Goal: Information Seeking & Learning: Understand process/instructions

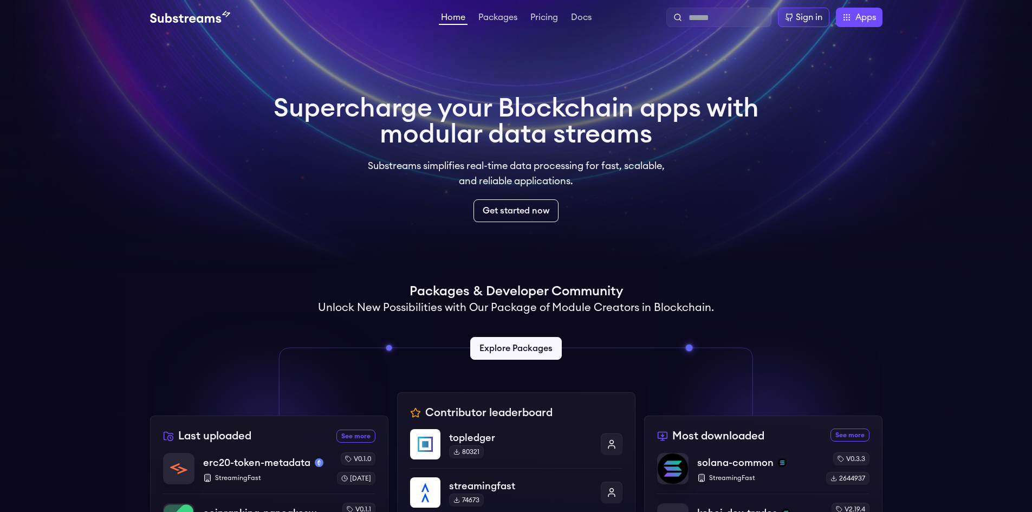
click at [264, 288] on div "Packages & Developer Community Unlock New Possibilities with Our Package of Mod…" at bounding box center [516, 327] width 732 height 88
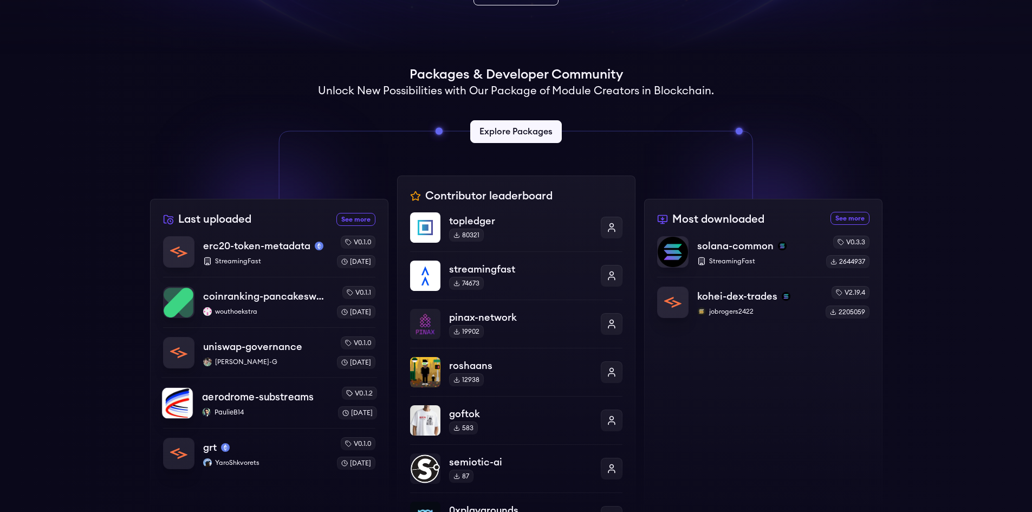
scroll to position [271, 0]
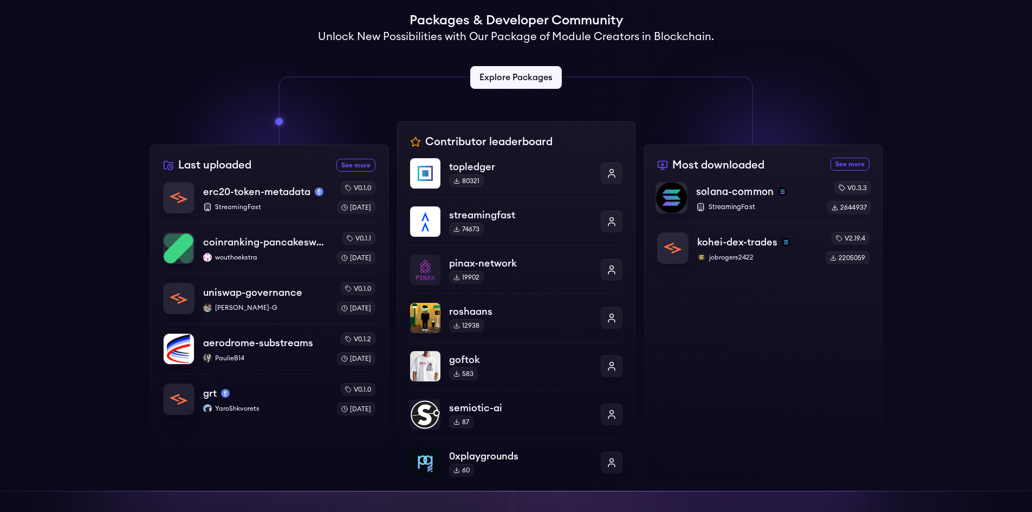
click at [759, 192] on p "solana-common" at bounding box center [734, 191] width 77 height 15
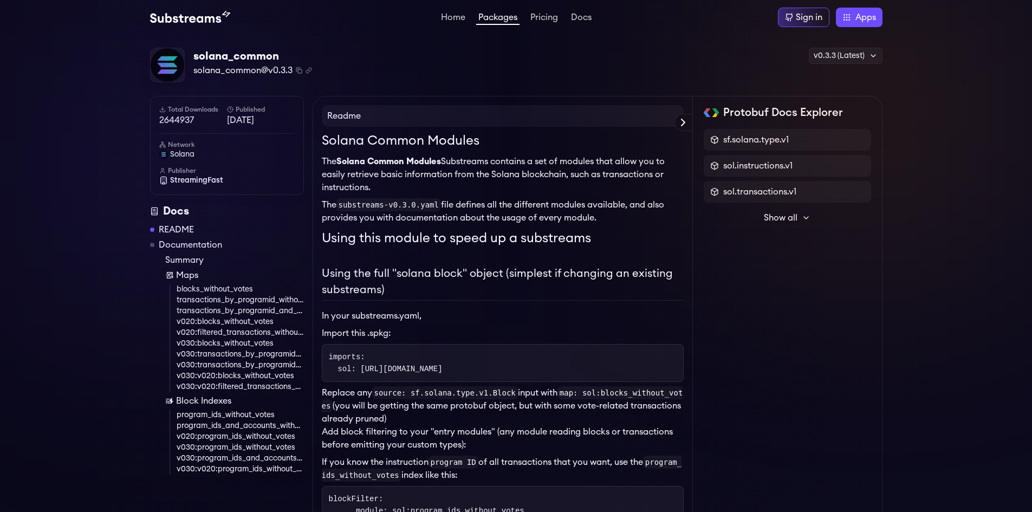
click at [365, 180] on p "The Solana Common Modules Substreams contains a set of modules that allow you t…" at bounding box center [503, 174] width 362 height 39
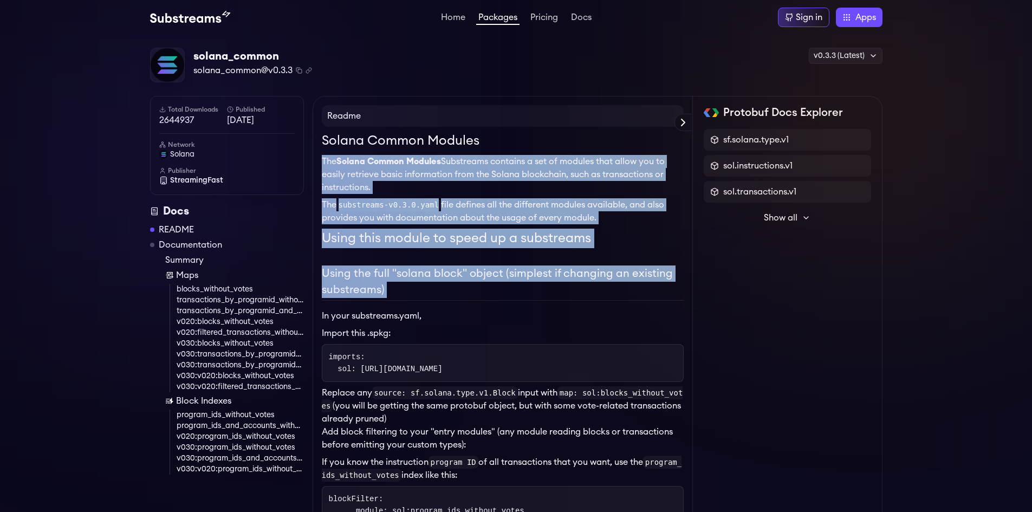
drag, startPoint x: 365, startPoint y: 180, endPoint x: 417, endPoint y: 274, distance: 107.4
click at [417, 274] on h2 "Using the full "solana block" object (simplest if changing an existing substrea…" at bounding box center [503, 282] width 362 height 35
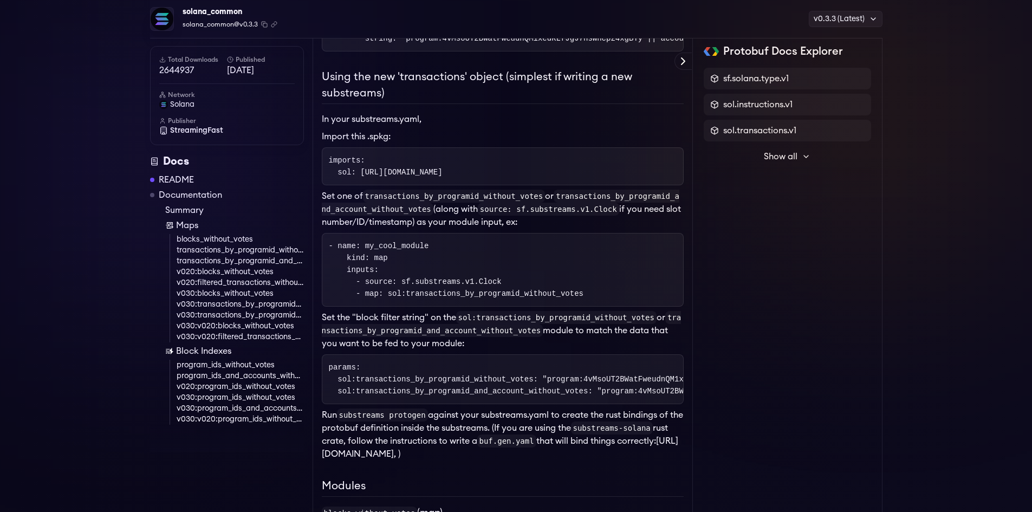
scroll to position [108, 0]
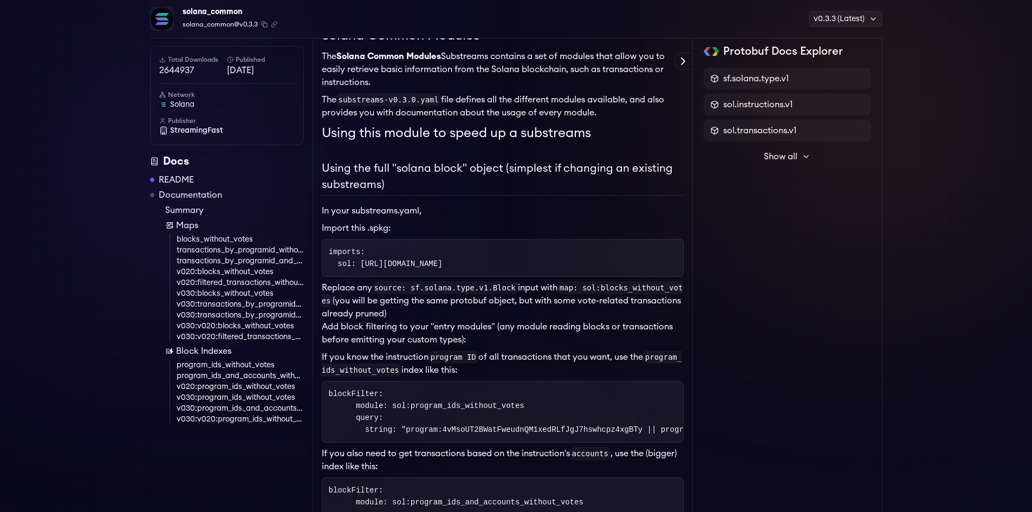
click at [177, 193] on link "Documentation" at bounding box center [190, 194] width 63 height 13
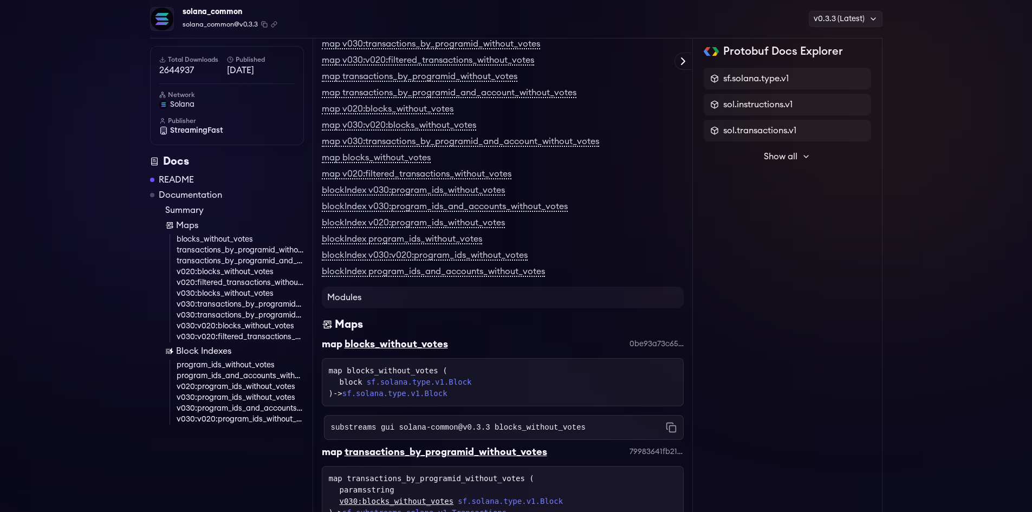
scroll to position [1602, 0]
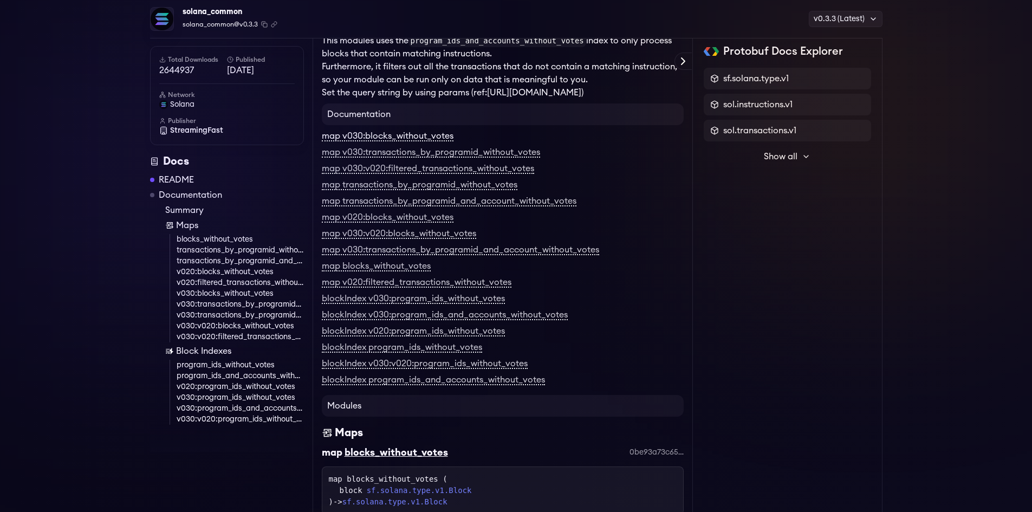
click at [421, 141] on link "map v030:blocks_without_votes" at bounding box center [388, 137] width 132 height 10
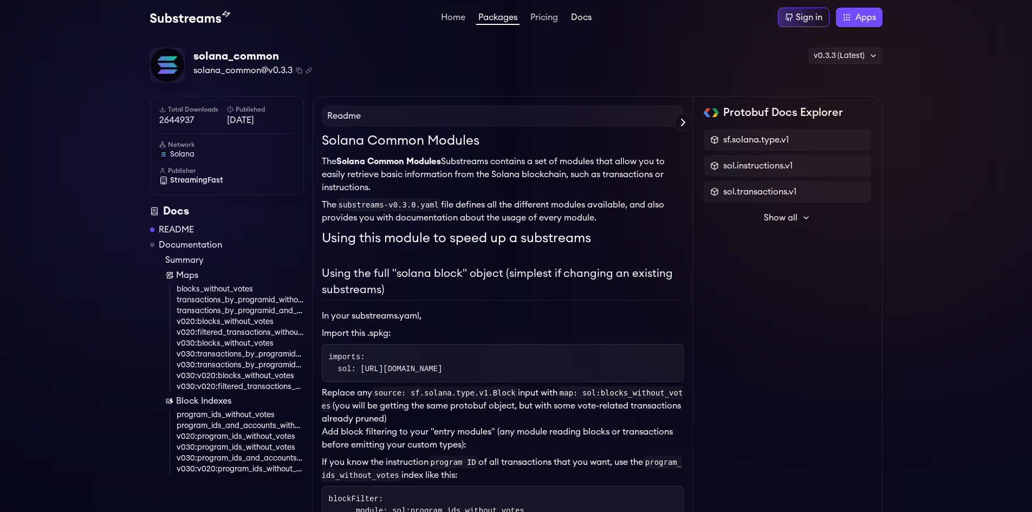
click at [589, 14] on link "Docs" at bounding box center [581, 18] width 25 height 11
drag, startPoint x: 199, startPoint y: 130, endPoint x: 180, endPoint y: 129, distance: 19.5
drag, startPoint x: 180, startPoint y: 129, endPoint x: 107, endPoint y: 128, distance: 73.1
click at [236, 70] on span "solana_common@v0.3.3" at bounding box center [242, 70] width 99 height 13
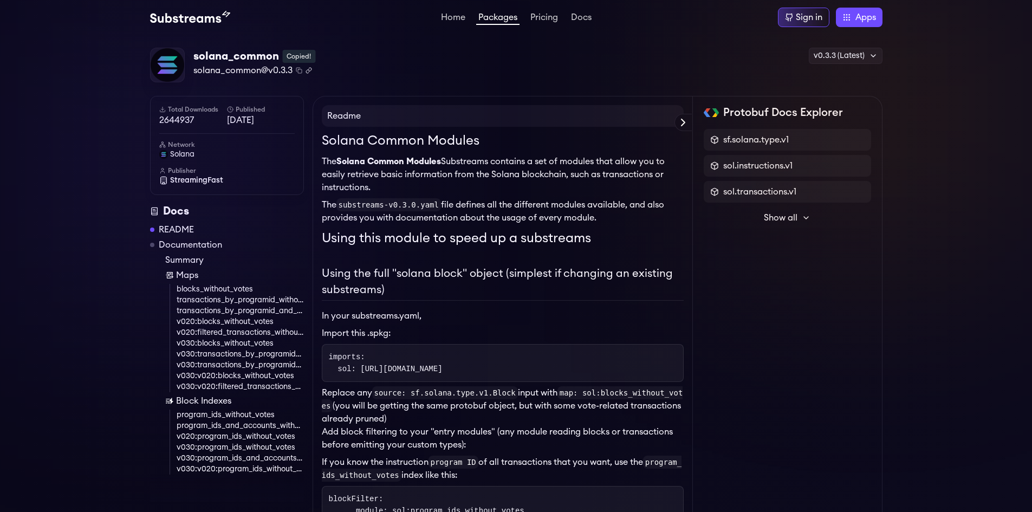
click at [306, 70] on icon "Copy .spkg link to clipboard" at bounding box center [308, 70] width 6 height 6
click at [322, 161] on p "The Solana Common Modules Substreams contains a set of modules that allow you t…" at bounding box center [503, 174] width 362 height 39
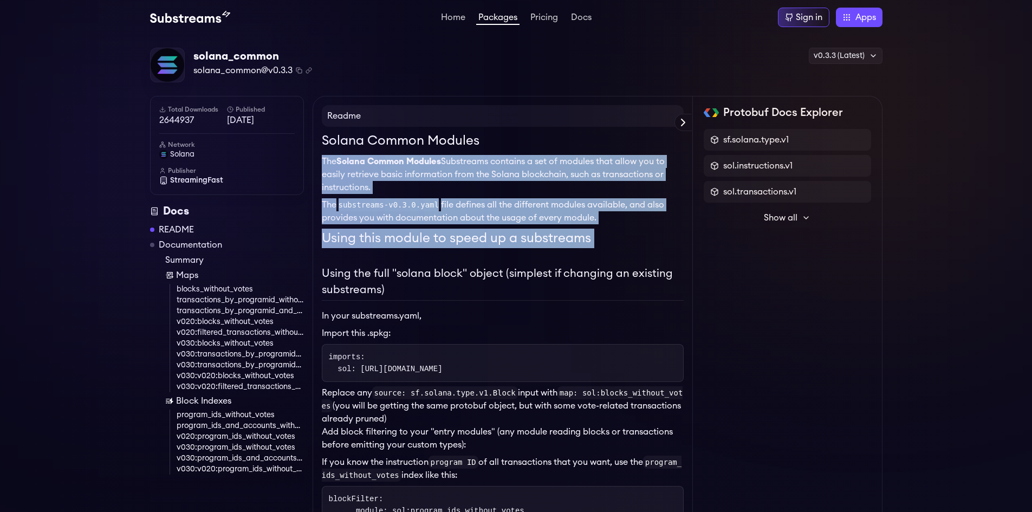
drag, startPoint x: 322, startPoint y: 161, endPoint x: 596, endPoint y: 241, distance: 285.4
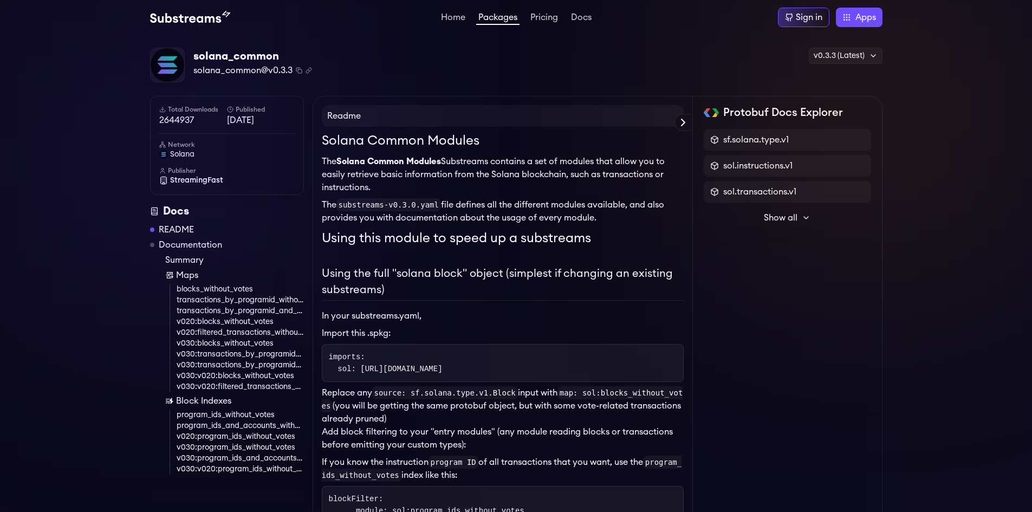
click at [445, 270] on h2 "Using the full "solana block" object (simplest if changing an existing substrea…" at bounding box center [503, 282] width 362 height 35
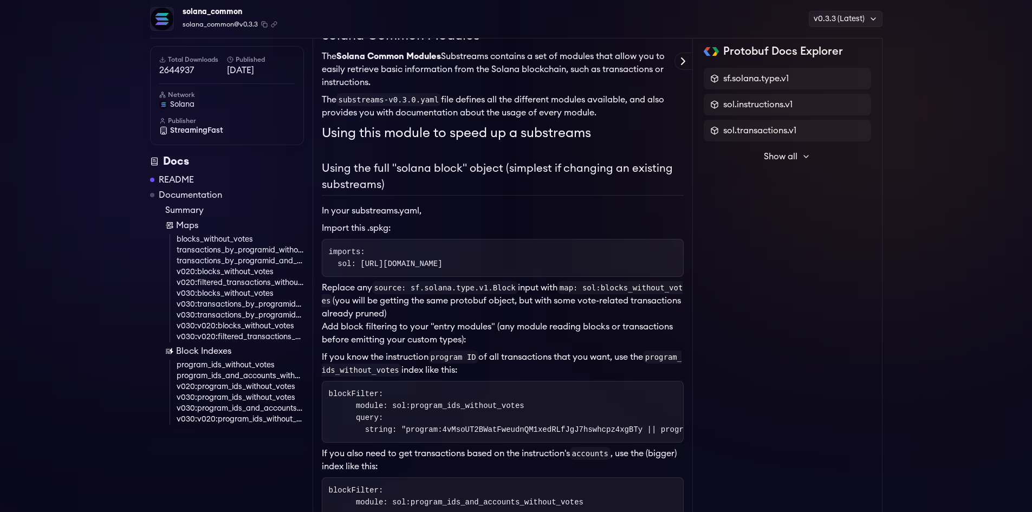
scroll to position [217, 0]
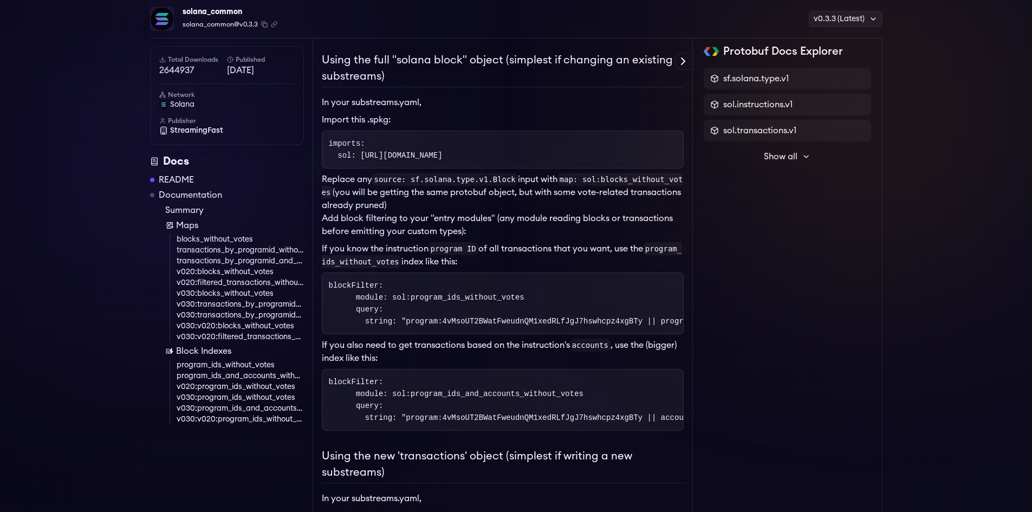
click at [330, 176] on p "Replace any source: sf.solana.type.v1.Block input with map: sol:blocks_without_…" at bounding box center [503, 192] width 362 height 39
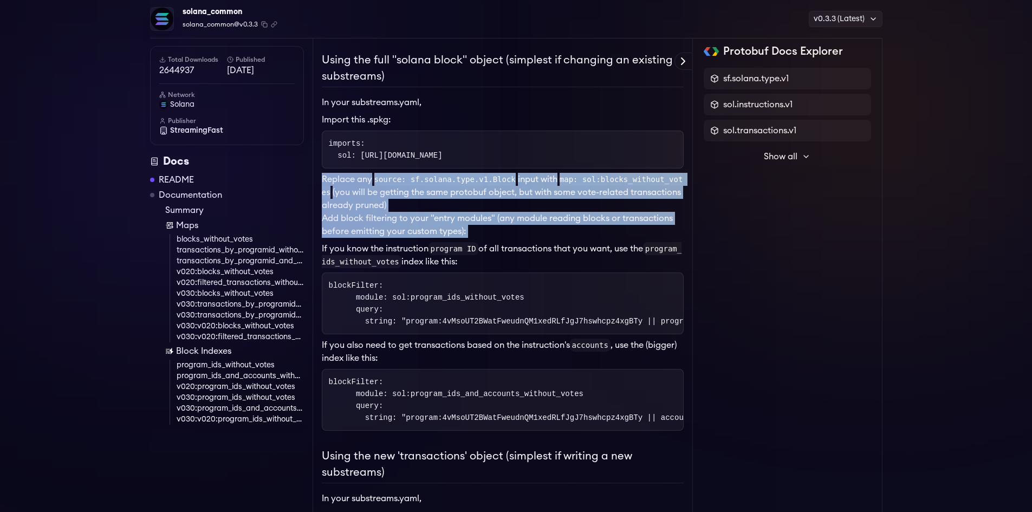
drag, startPoint x: 330, startPoint y: 176, endPoint x: 466, endPoint y: 237, distance: 148.9
click at [466, 237] on ol "Replace any source: sf.solana.type.v1.Block input with map: sol:blocks_without_…" at bounding box center [503, 205] width 362 height 65
click at [481, 233] on p "Add block filtering to your "entry modules" (any module reading blocks or trans…" at bounding box center [503, 225] width 362 height 26
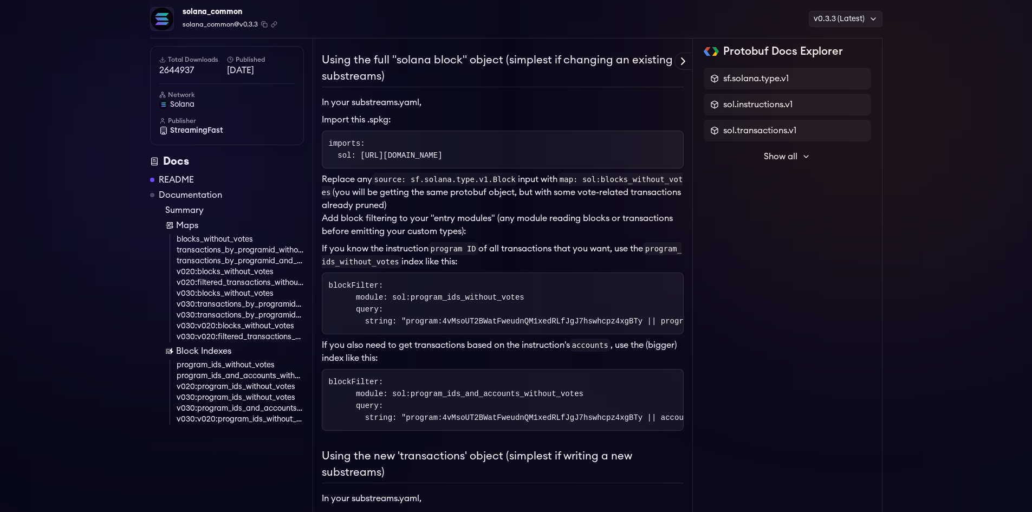
scroll to position [271, 0]
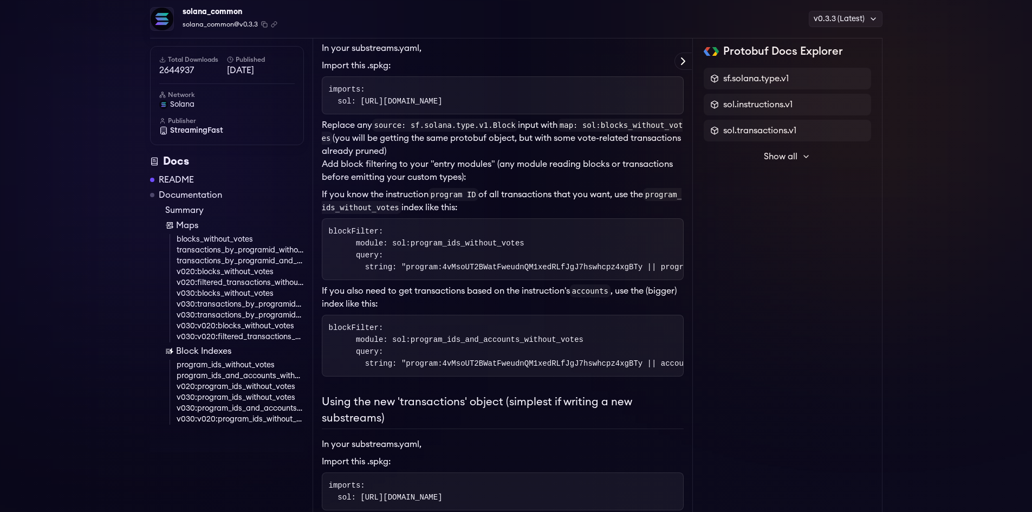
click at [459, 126] on code "source: sf.solana.type.v1.Block" at bounding box center [445, 125] width 146 height 13
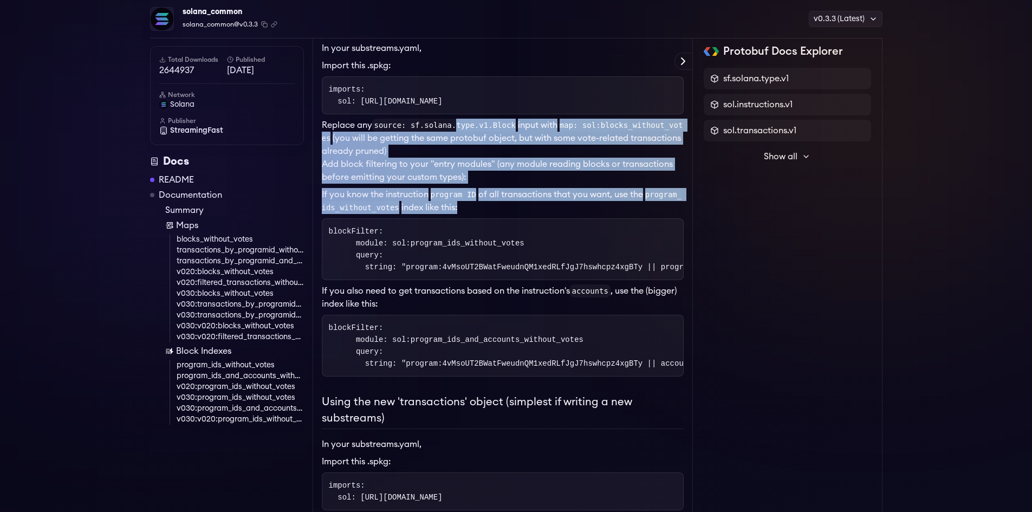
drag, startPoint x: 459, startPoint y: 126, endPoint x: 492, endPoint y: 205, distance: 85.7
click at [492, 205] on p "If you know the instruction program ID of all transactions that you want, use t…" at bounding box center [503, 201] width 362 height 26
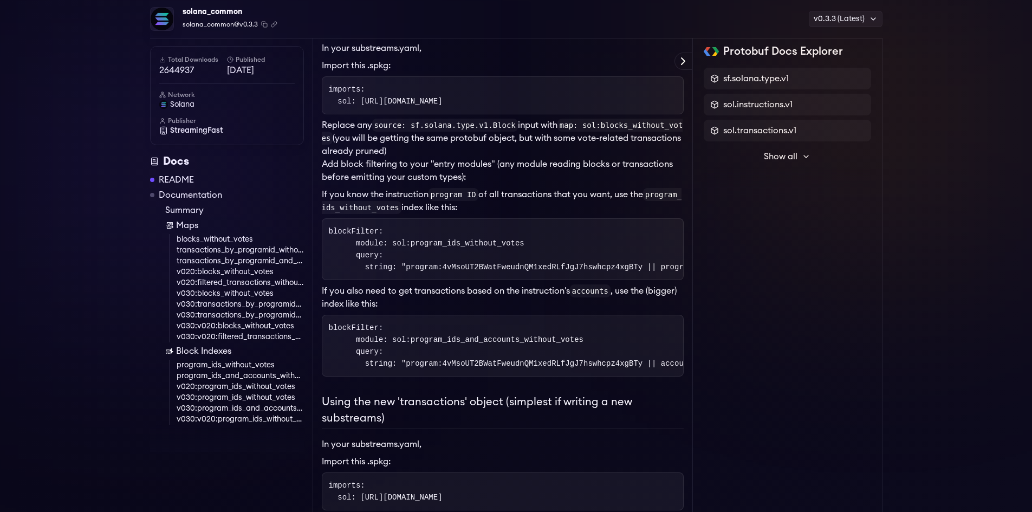
drag, startPoint x: 526, startPoint y: 203, endPoint x: 319, endPoint y: 54, distance: 254.9
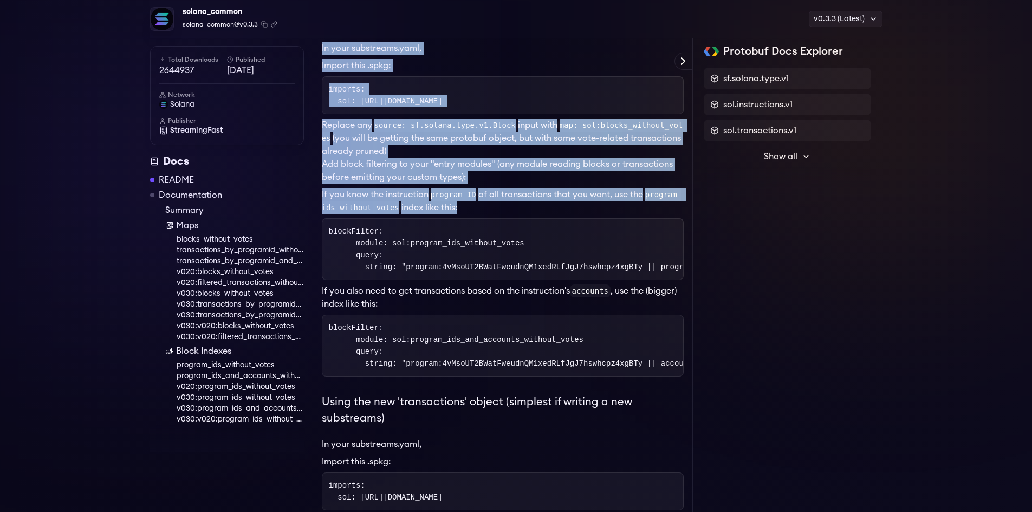
drag, startPoint x: 319, startPoint y: 54, endPoint x: 455, endPoint y: 206, distance: 204.1
click at [447, 190] on code "program ID" at bounding box center [453, 194] width 50 height 13
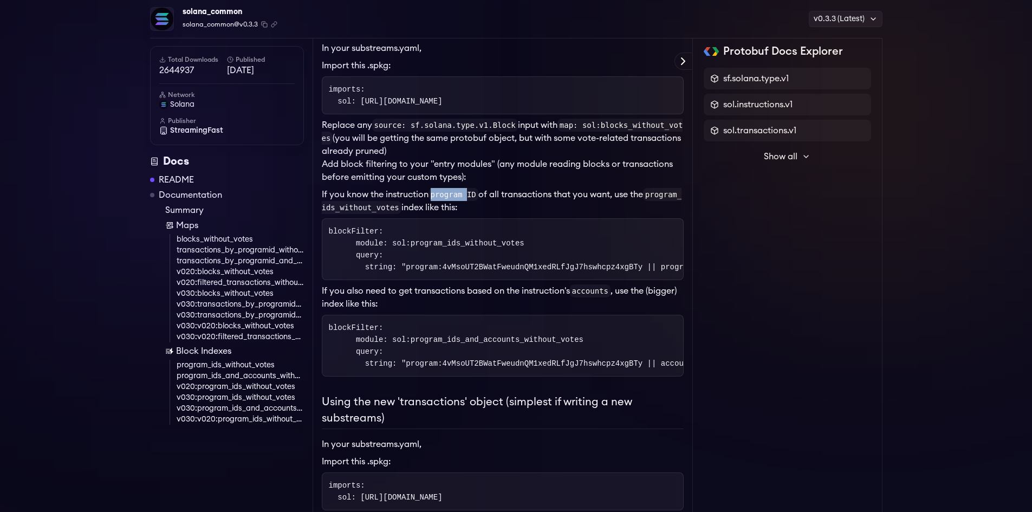
click at [447, 190] on code "program ID" at bounding box center [453, 194] width 50 height 13
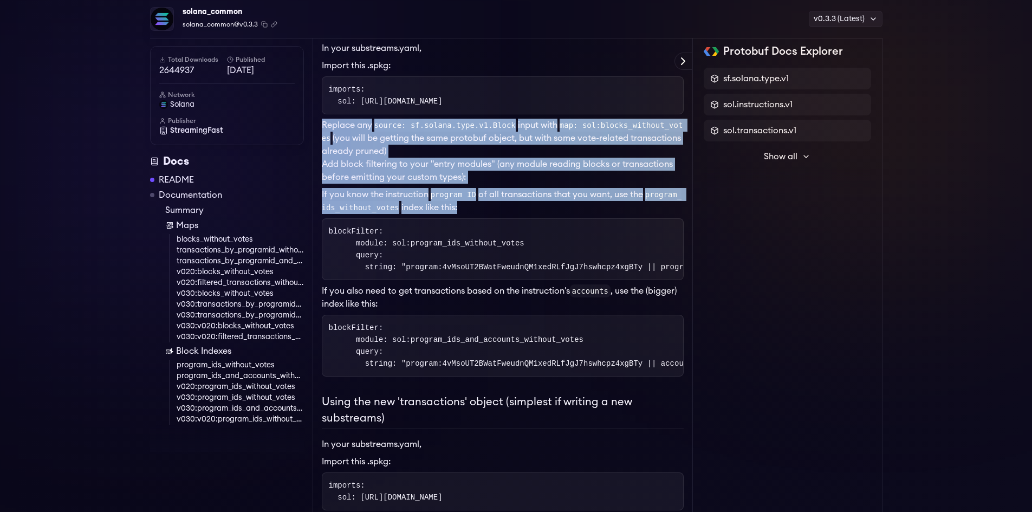
drag, startPoint x: 447, startPoint y: 190, endPoint x: 401, endPoint y: 129, distance: 76.2
click at [402, 128] on code "source: sf.solana.type.v1.Block" at bounding box center [445, 125] width 146 height 13
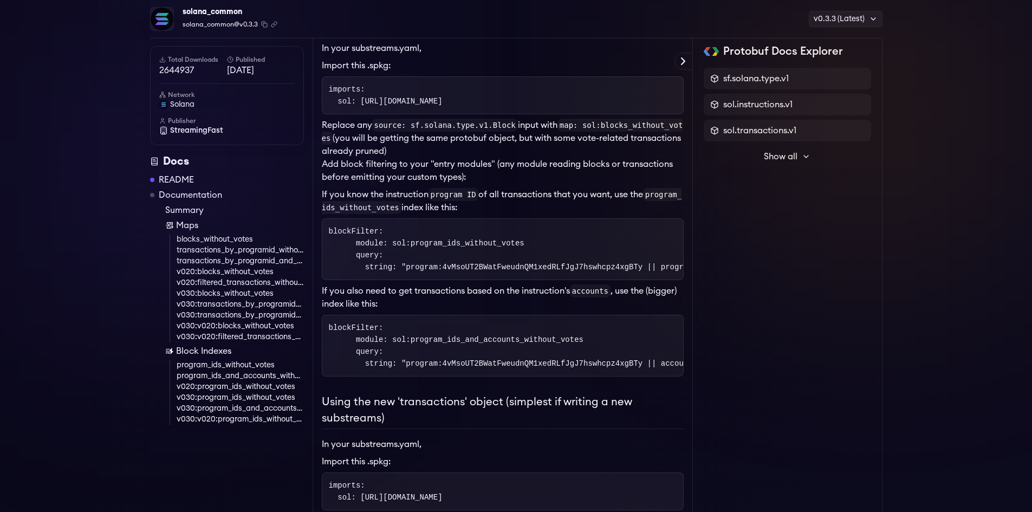
click at [402, 128] on code "source: sf.solana.type.v1.Block" at bounding box center [445, 125] width 146 height 13
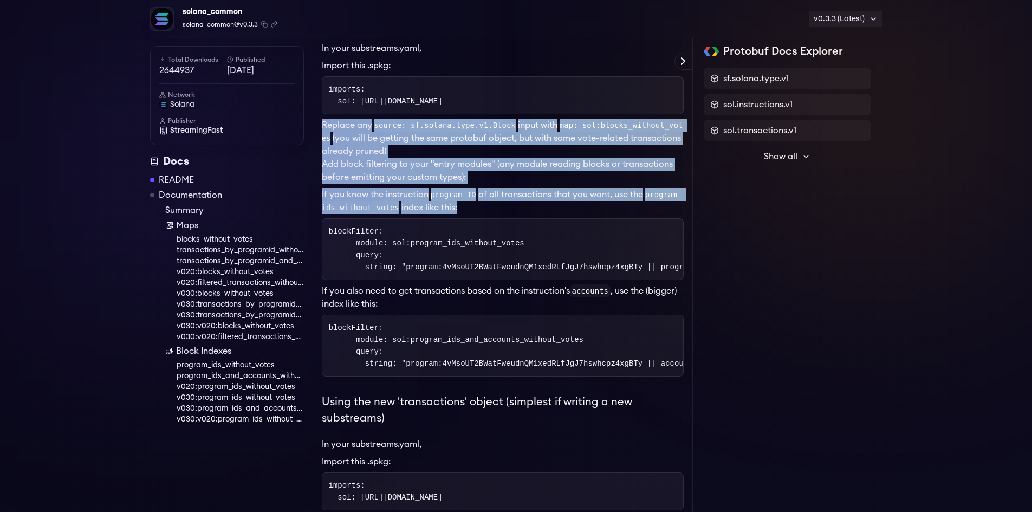
drag, startPoint x: 402, startPoint y: 128, endPoint x: 413, endPoint y: 205, distance: 77.1
click at [413, 205] on p "If you know the instruction program ID of all transactions that you want, use t…" at bounding box center [503, 201] width 362 height 26
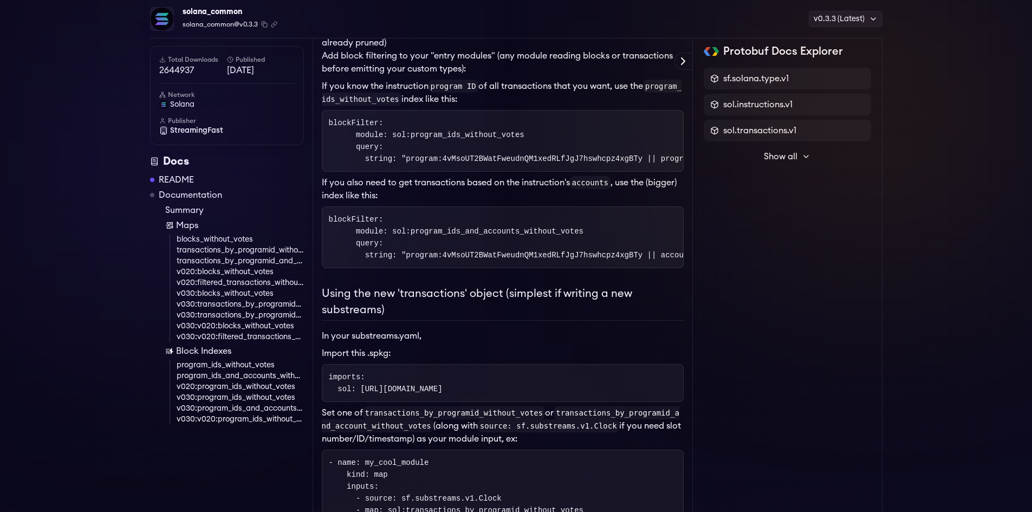
scroll to position [487, 0]
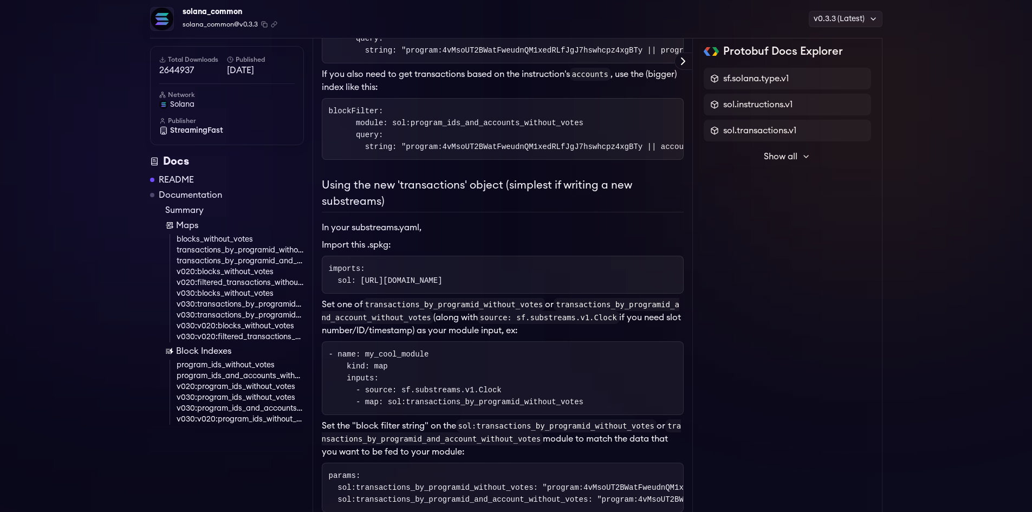
click at [394, 285] on code "imports: sol: [URL][DOMAIN_NAME]" at bounding box center [386, 274] width 114 height 21
drag, startPoint x: 394, startPoint y: 296, endPoint x: 412, endPoint y: 296, distance: 18.4
click at [412, 285] on code "imports: sol: [URL][DOMAIN_NAME]" at bounding box center [386, 274] width 114 height 21
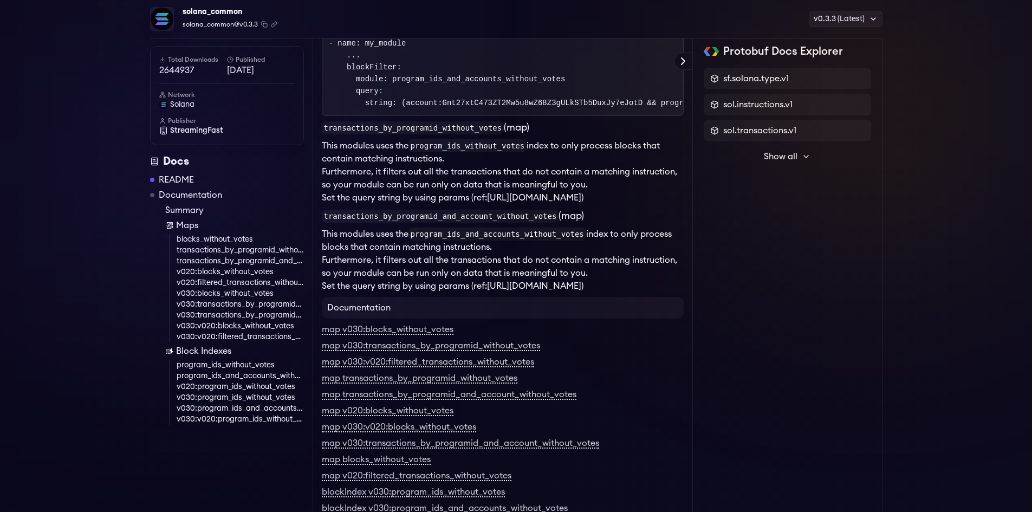
scroll to position [1462, 0]
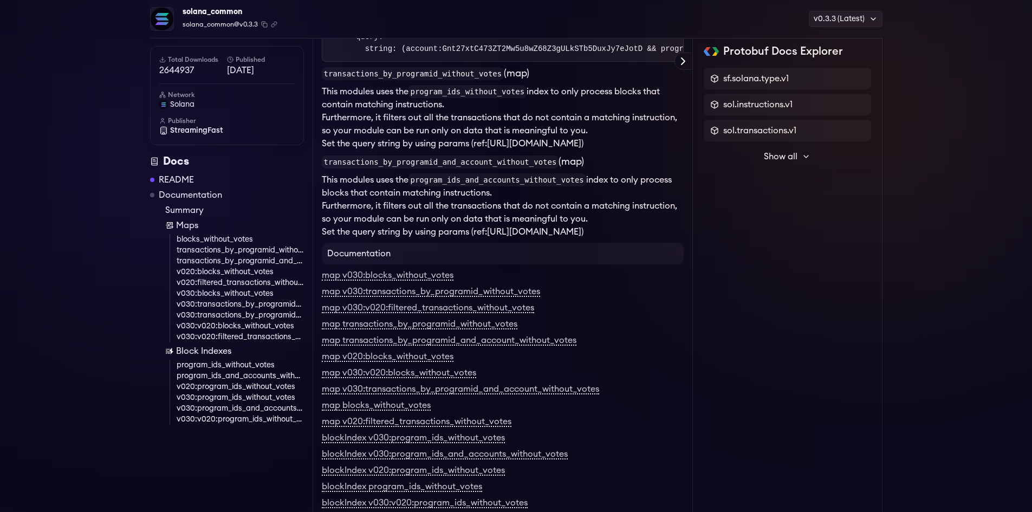
click at [388, 282] on div "map v030:blocks_without_votes" at bounding box center [503, 275] width 362 height 13
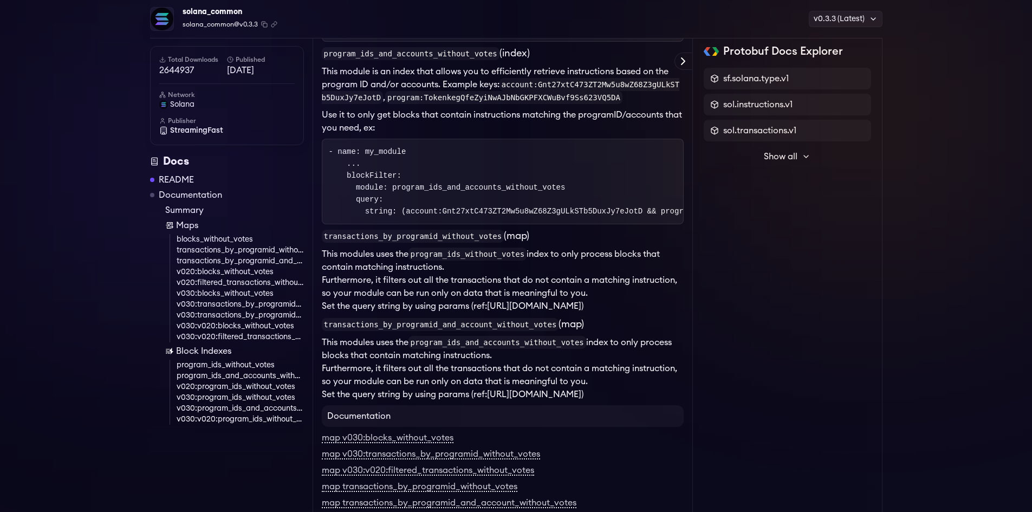
scroll to position [1246, 0]
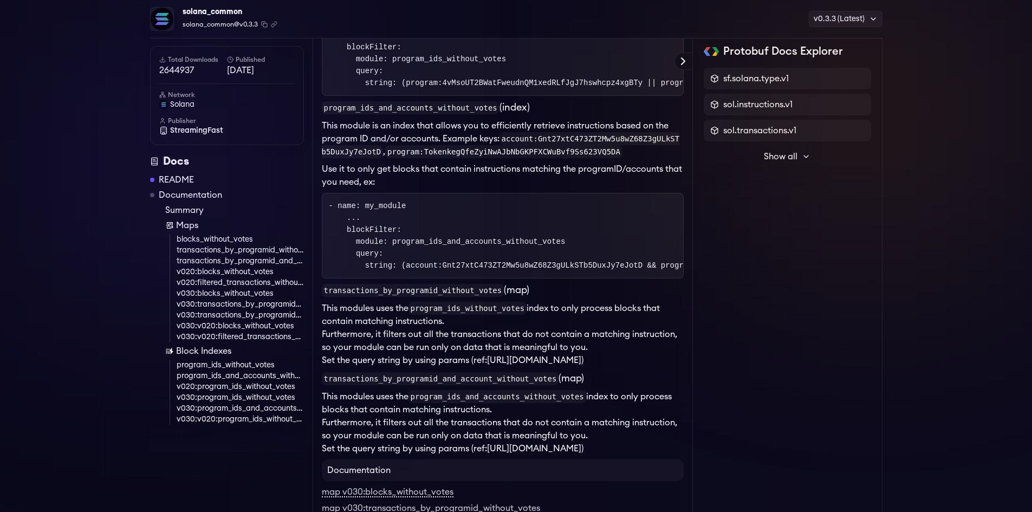
click at [158, 21] on img at bounding box center [162, 19] width 23 height 23
